Goal: Task Accomplishment & Management: Manage account settings

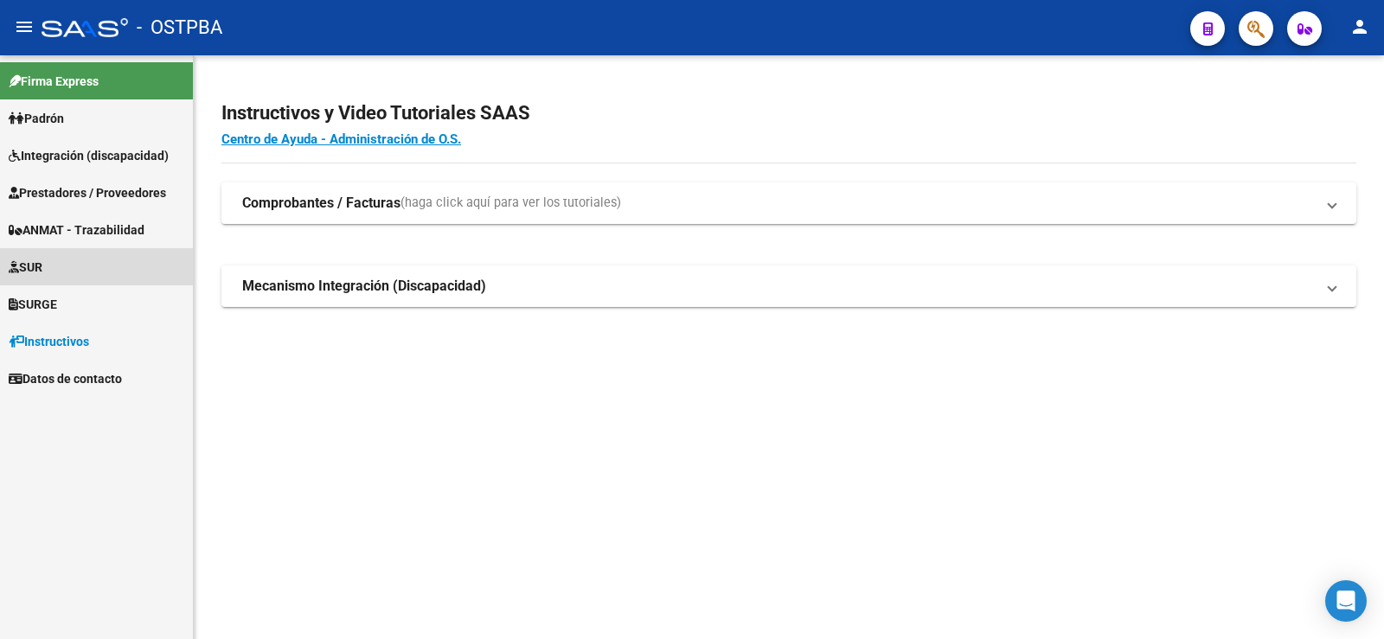
click at [42, 264] on span "SUR" at bounding box center [26, 267] width 34 height 19
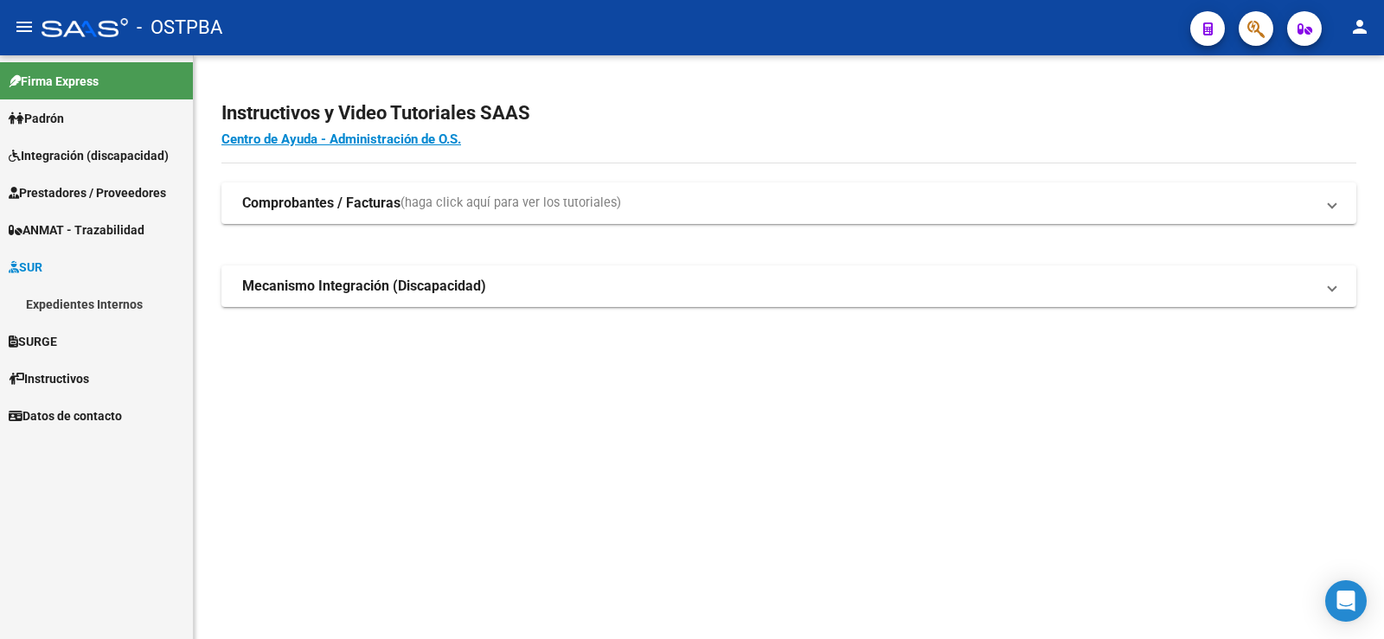
click at [61, 307] on link "Expedientes Internos" at bounding box center [96, 303] width 193 height 37
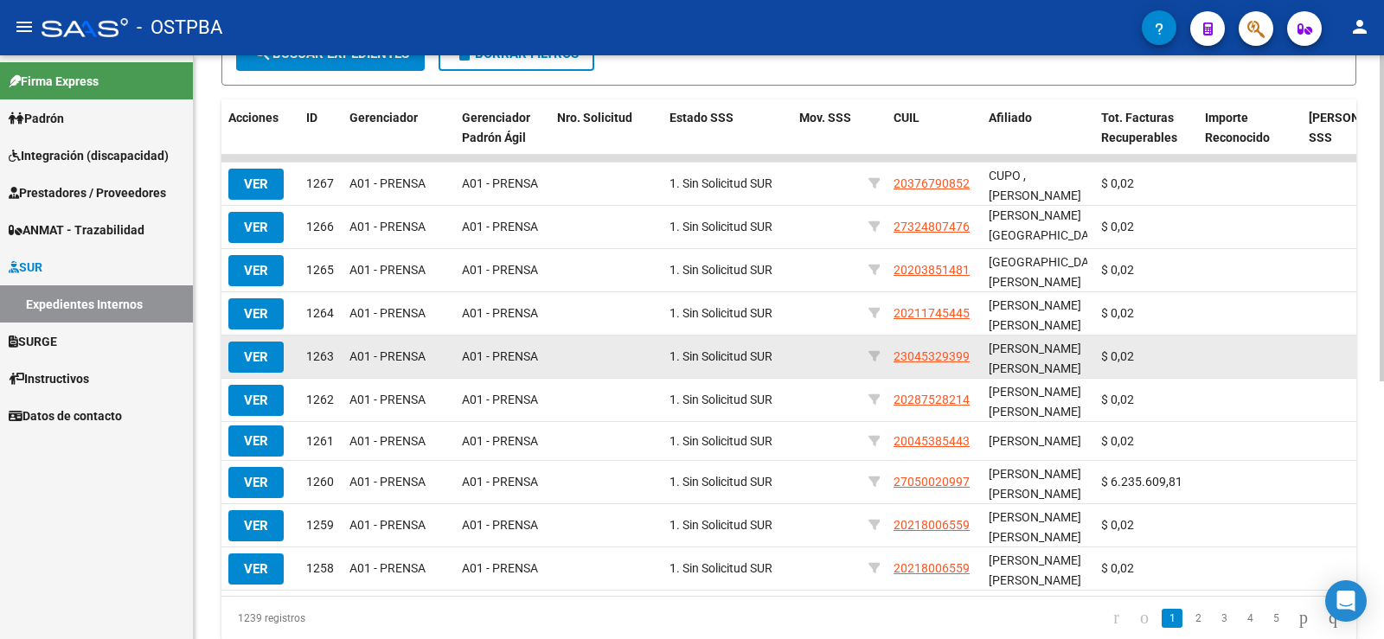
scroll to position [463, 0]
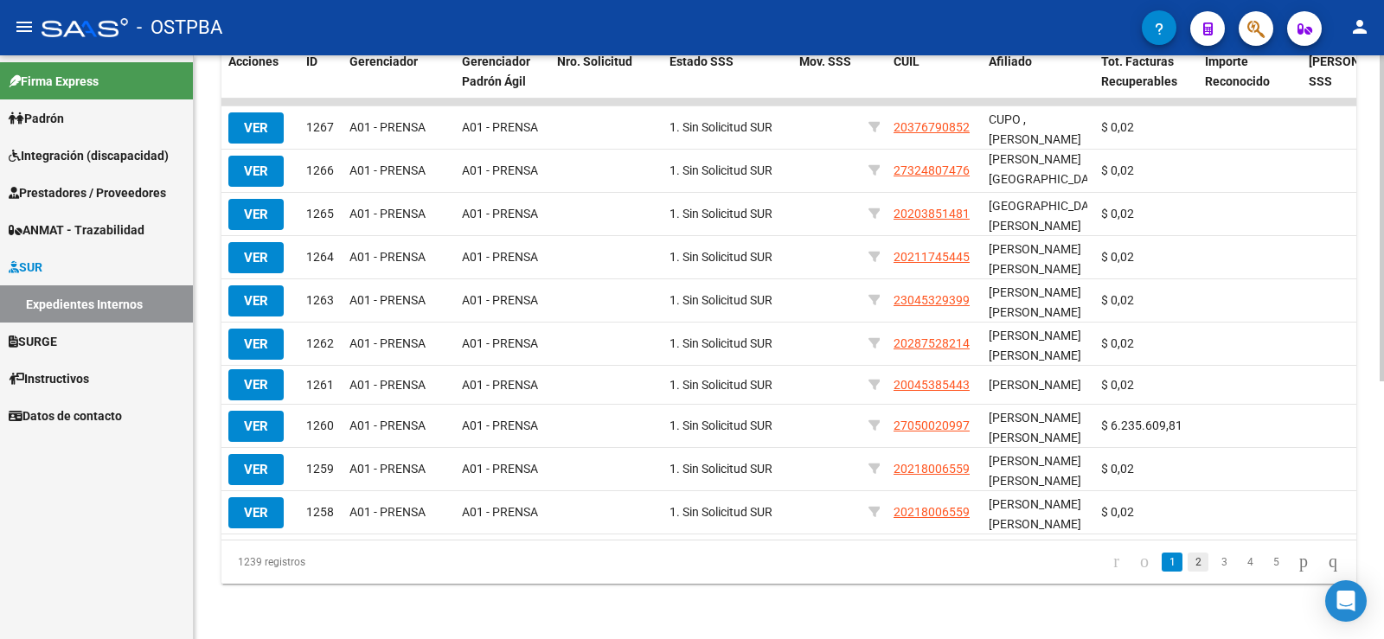
click at [1188, 564] on link "2" at bounding box center [1198, 562] width 21 height 19
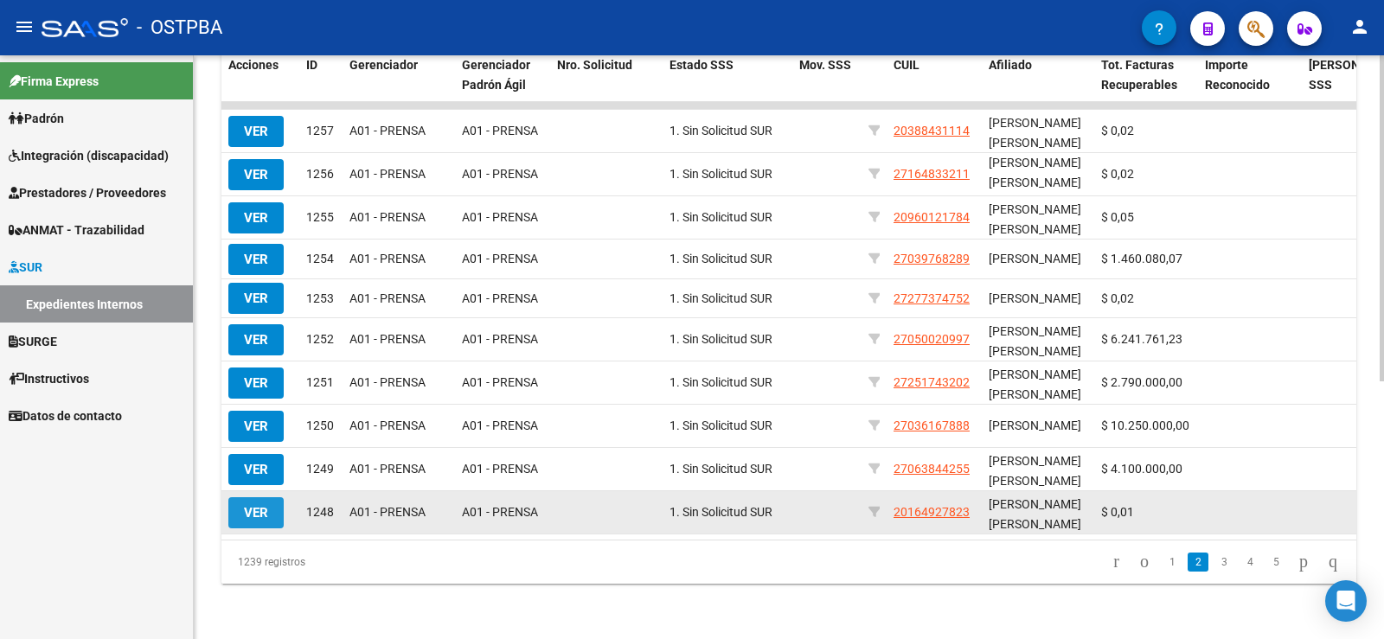
click at [244, 505] on span "VER" at bounding box center [256, 513] width 24 height 16
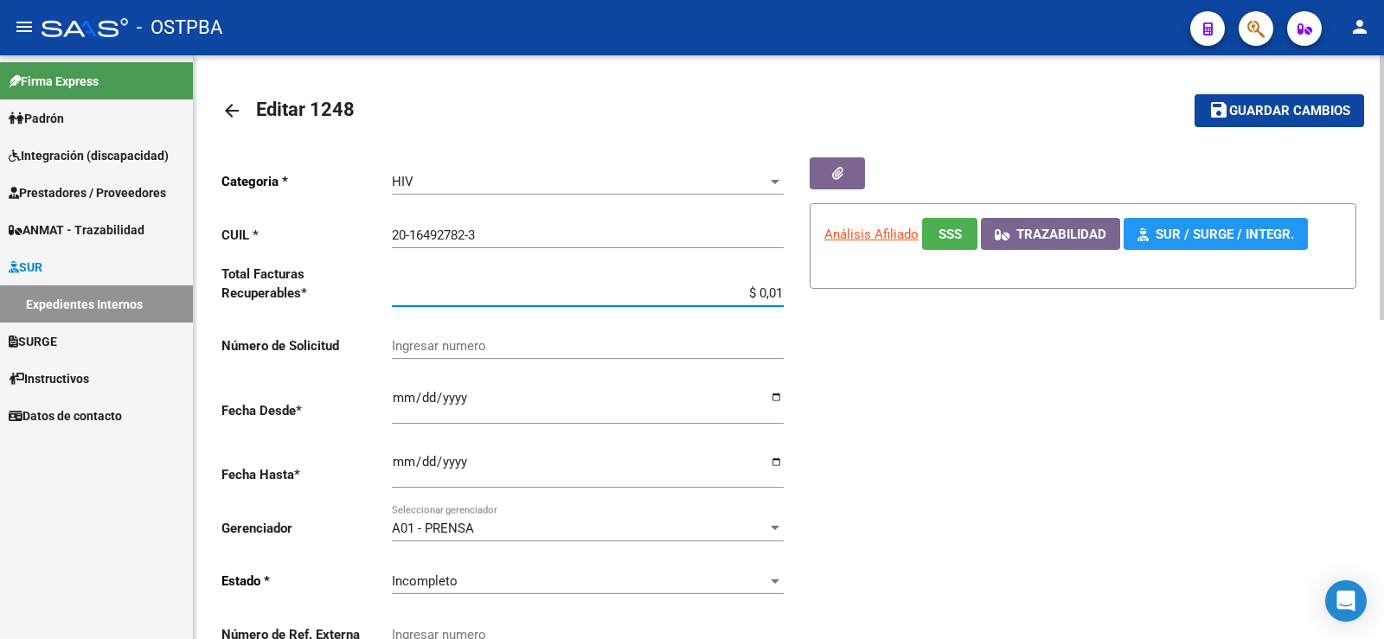
drag, startPoint x: 776, startPoint y: 291, endPoint x: 788, endPoint y: 293, distance: 12.4
click at [788, 293] on div "Categoria * HIV Seleccionar categoria CUIL * 20-16492782-3 Ingresar CUIL Total …" at bounding box center [505, 410] width 568 height 507
type input "$ 0,02"
click at [1266, 114] on span "Guardar cambios" at bounding box center [1289, 112] width 121 height 16
